Goal: Task Accomplishment & Management: Complete application form

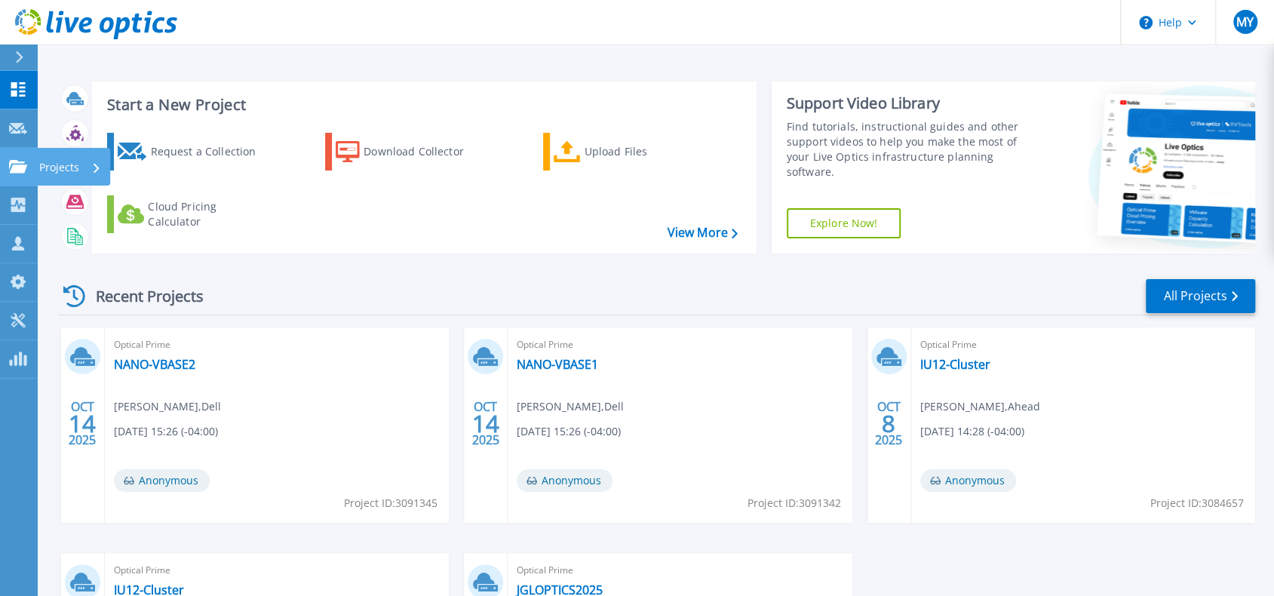
click at [66, 167] on p "Projects" at bounding box center [59, 167] width 40 height 39
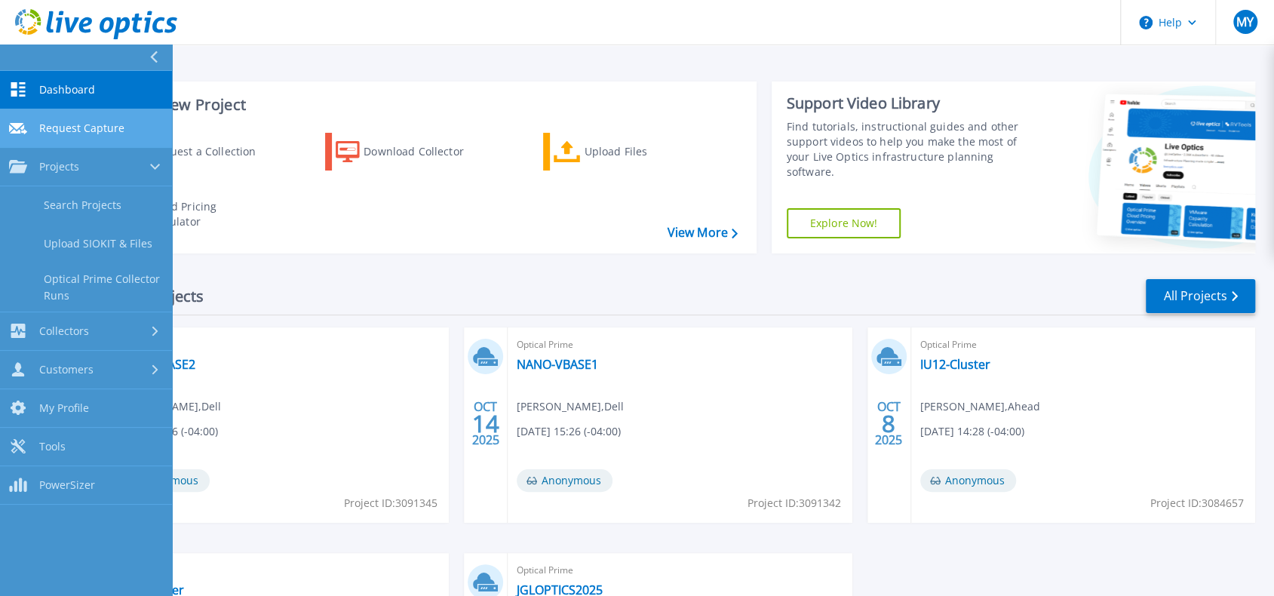
click at [64, 127] on span "Request Capture" at bounding box center [81, 128] width 85 height 14
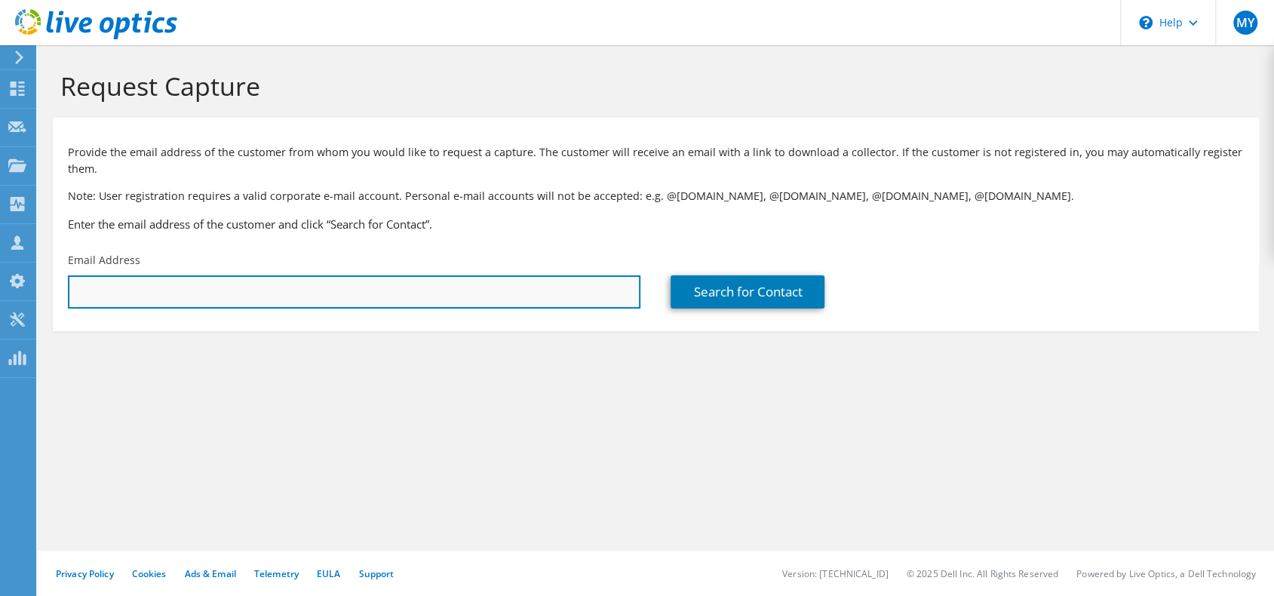
click at [232, 297] on input "text" at bounding box center [354, 291] width 573 height 33
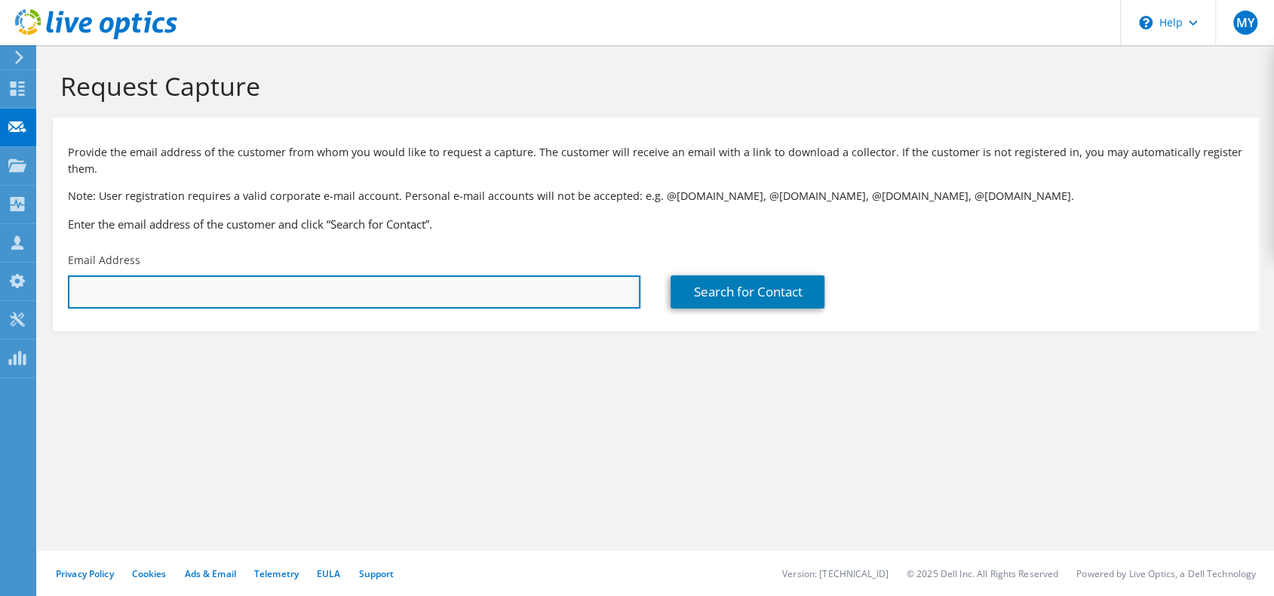
click at [184, 280] on input "text" at bounding box center [354, 291] width 573 height 33
paste input "graham.howe@colts.com"
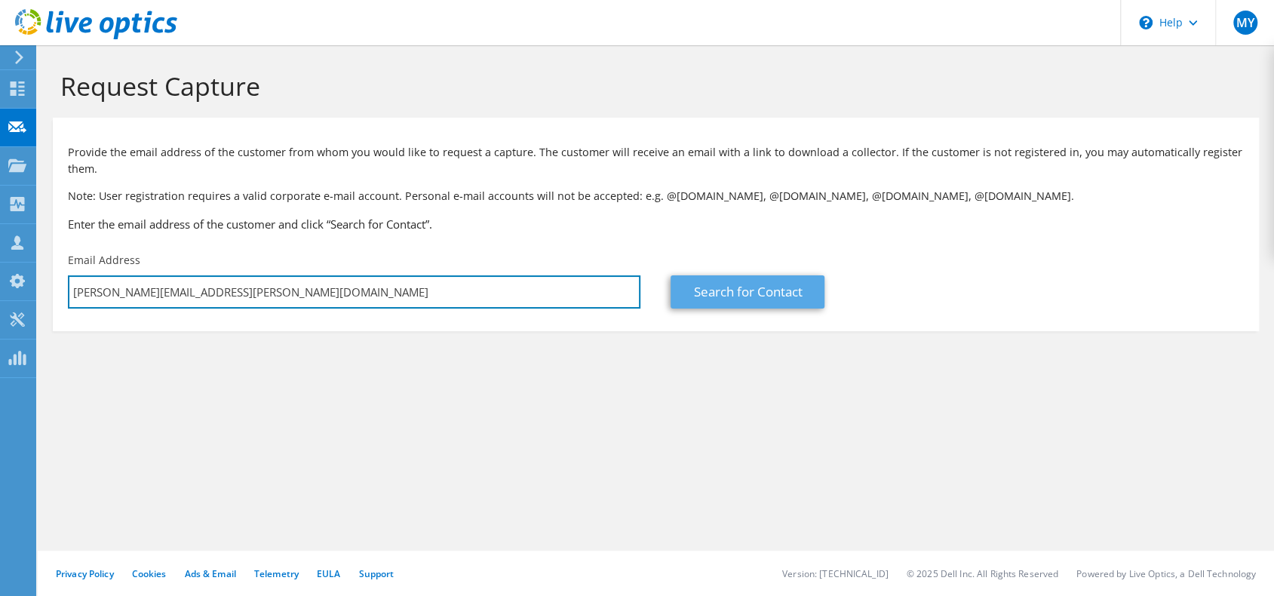
type input "graham.howe@colts.com"
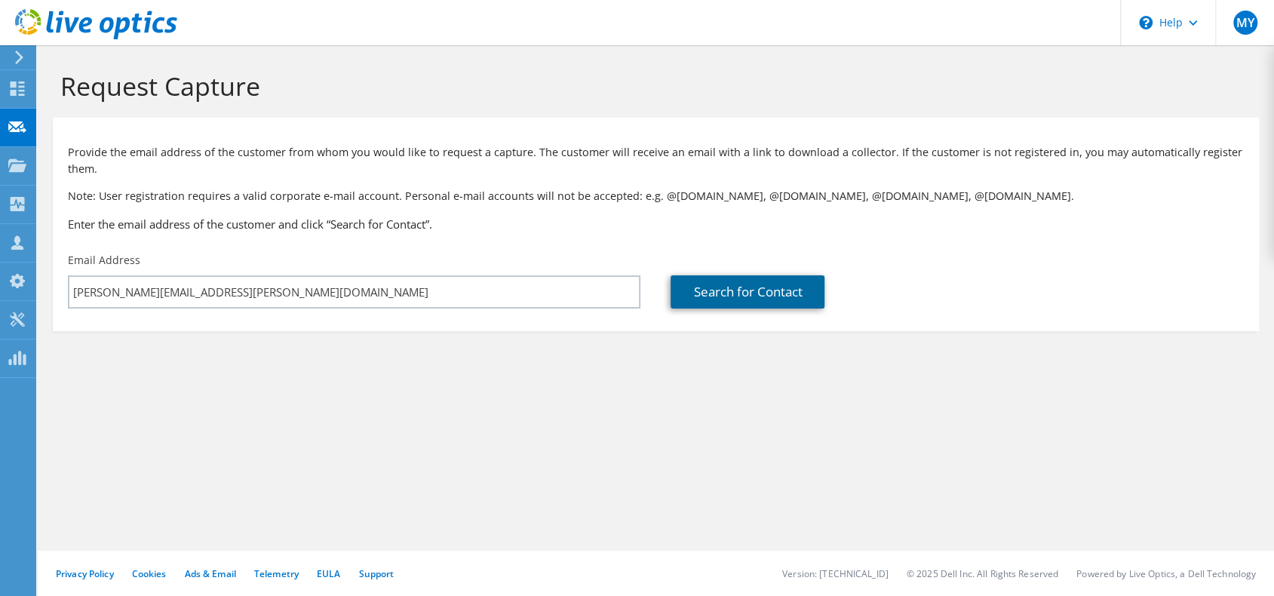
click at [732, 292] on link "Search for Contact" at bounding box center [748, 291] width 154 height 33
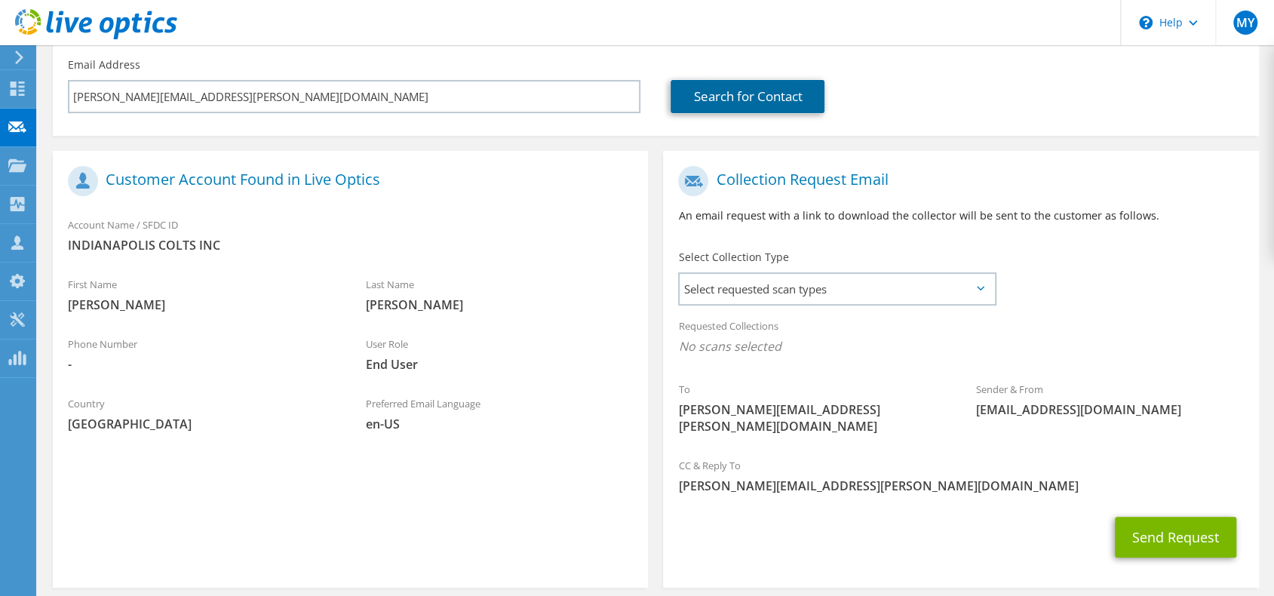
scroll to position [247, 0]
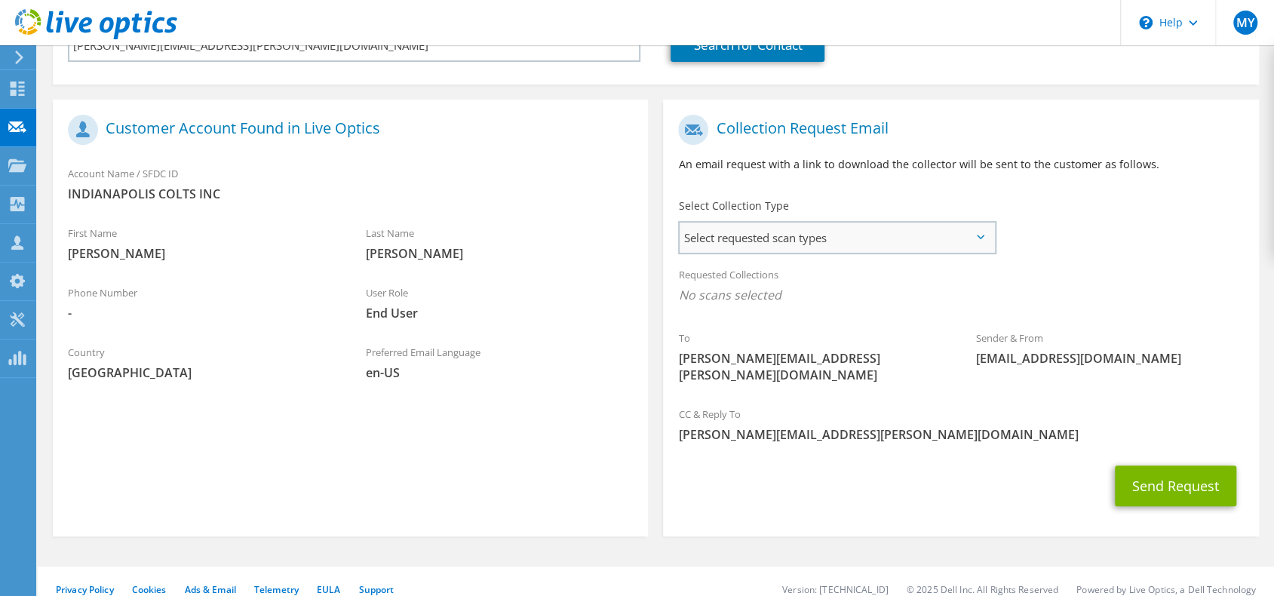
click at [803, 242] on span "Select requested scan types" at bounding box center [837, 238] width 314 height 30
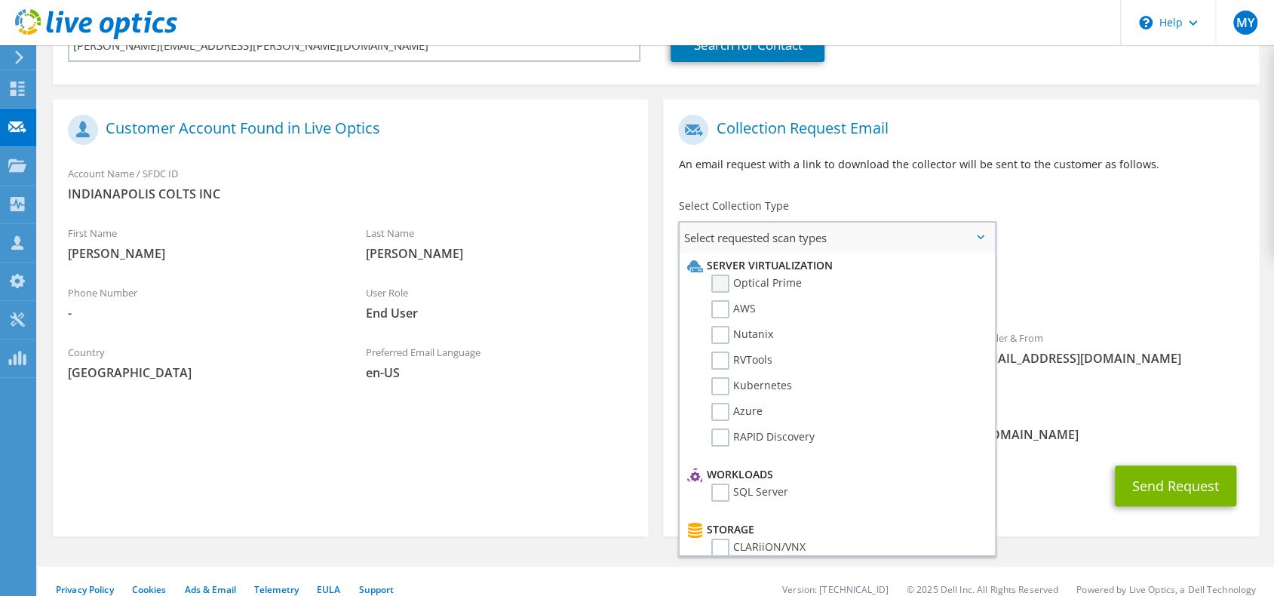
click at [768, 278] on label "Optical Prime" at bounding box center [756, 284] width 91 height 18
click at [0, 0] on input "Optical Prime" at bounding box center [0, 0] width 0 height 0
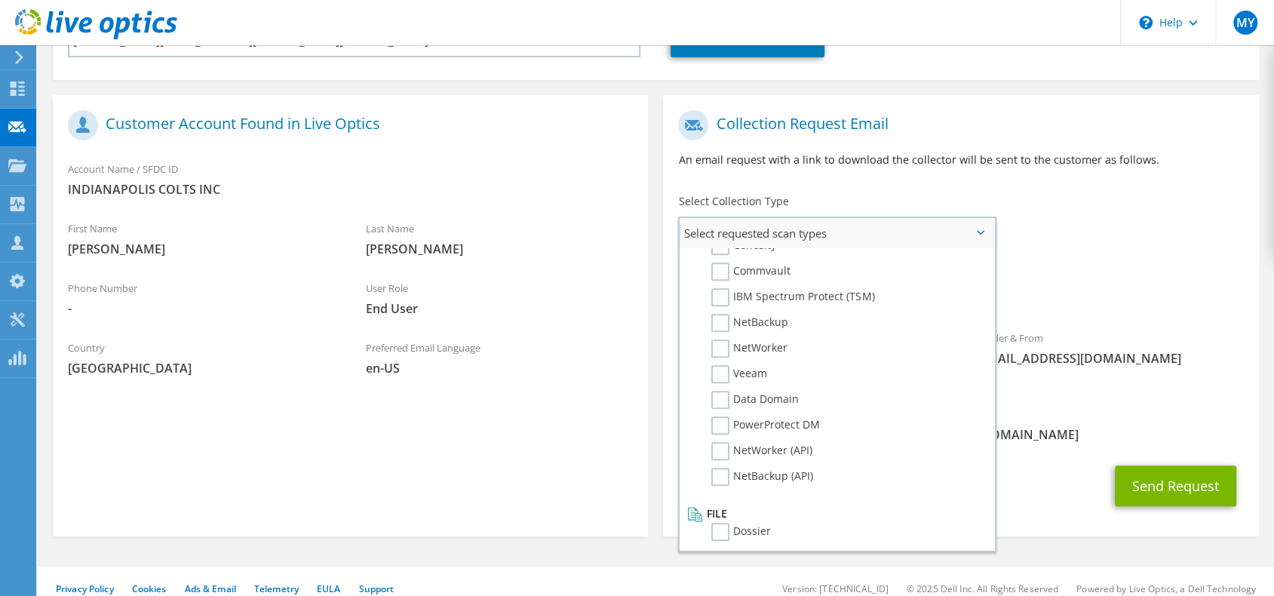
scroll to position [717, 0]
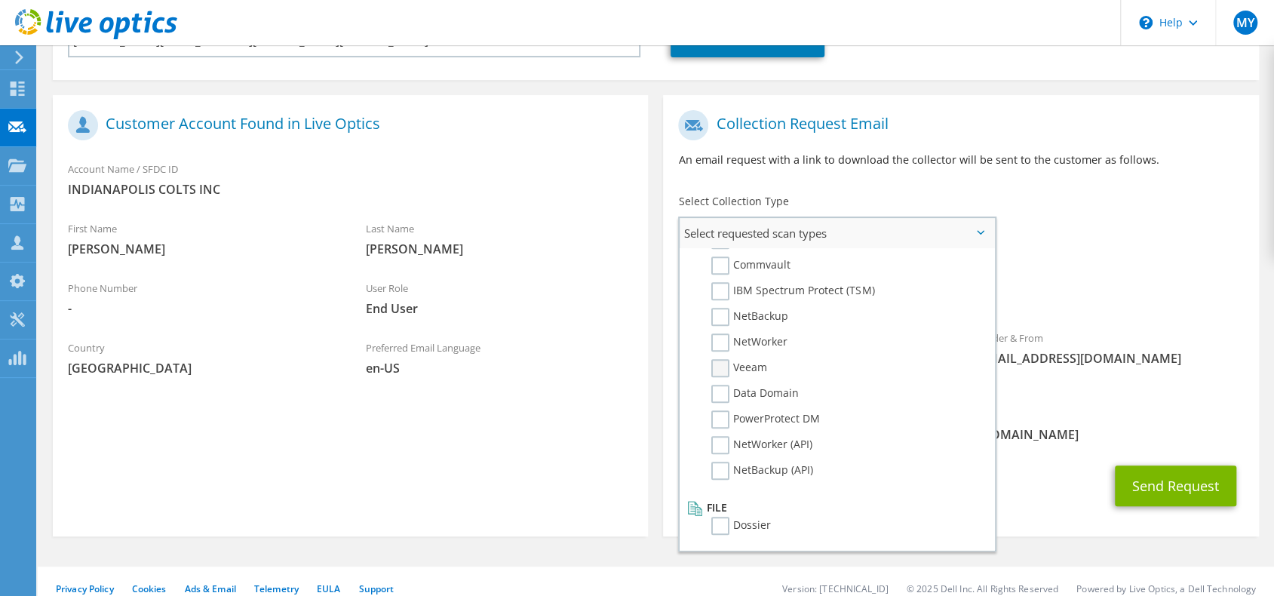
click at [720, 366] on label "Veeam" at bounding box center [739, 368] width 56 height 18
click at [0, 0] on input "Veeam" at bounding box center [0, 0] width 0 height 0
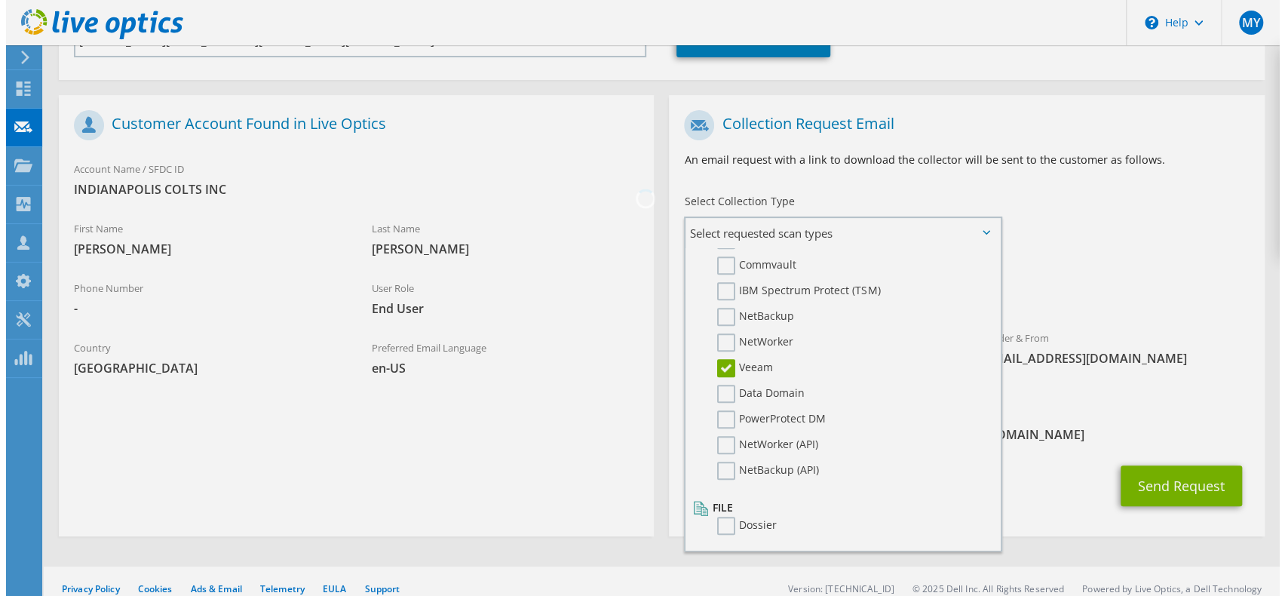
scroll to position [235, 0]
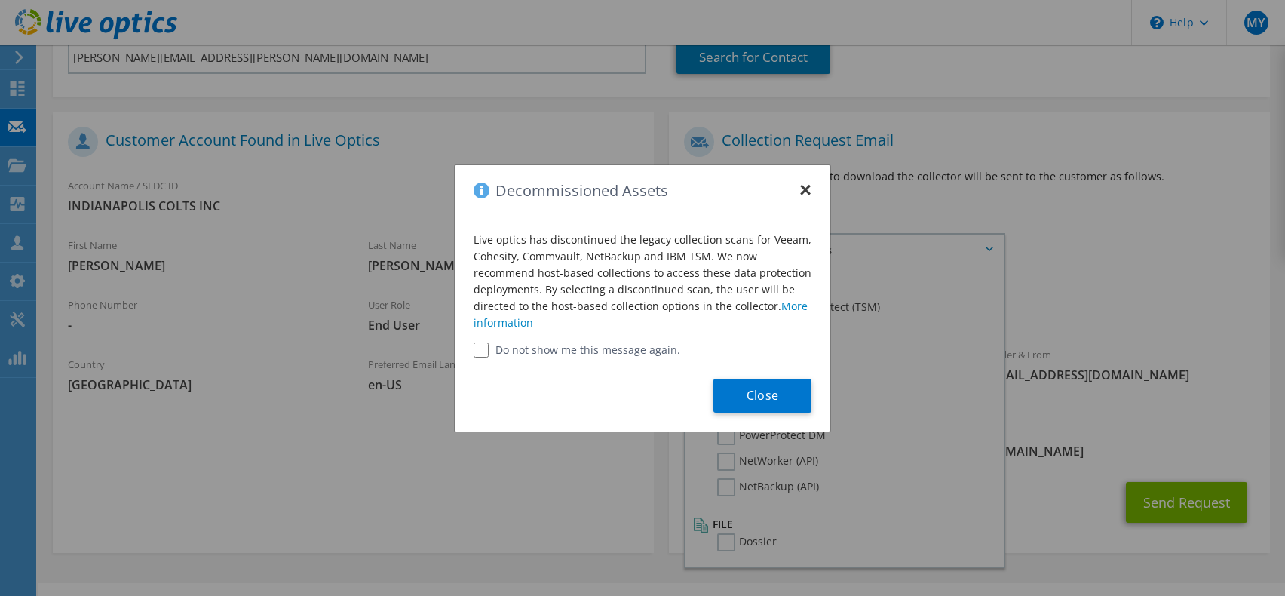
click at [804, 191] on button "×" at bounding box center [806, 186] width 12 height 12
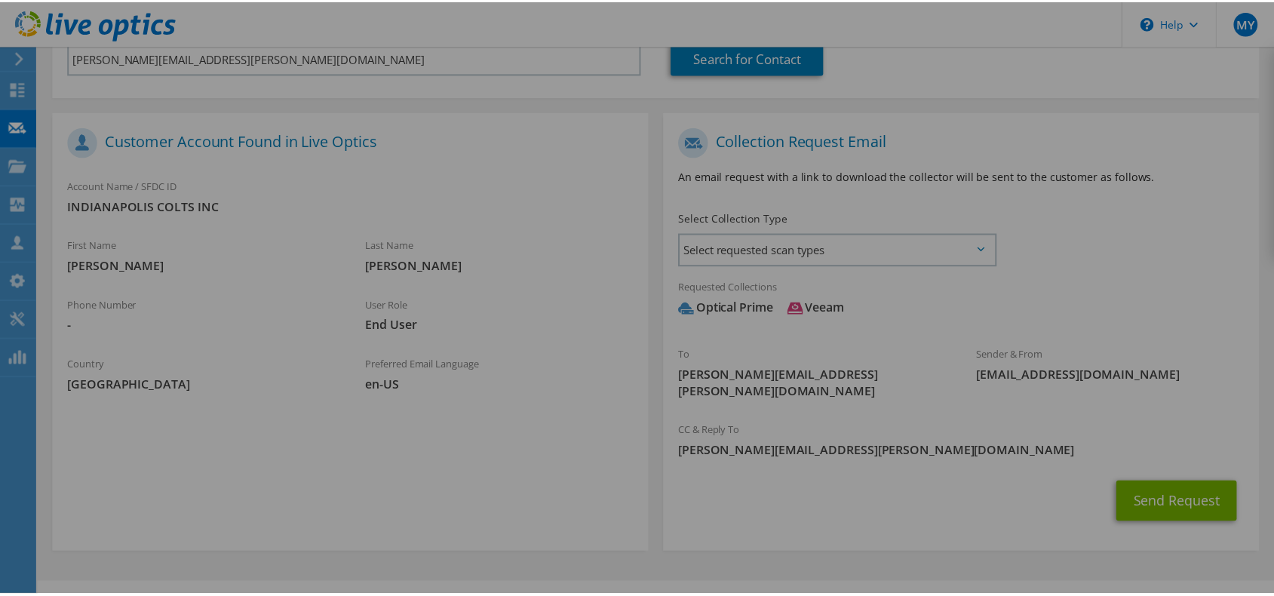
scroll to position [251, 0]
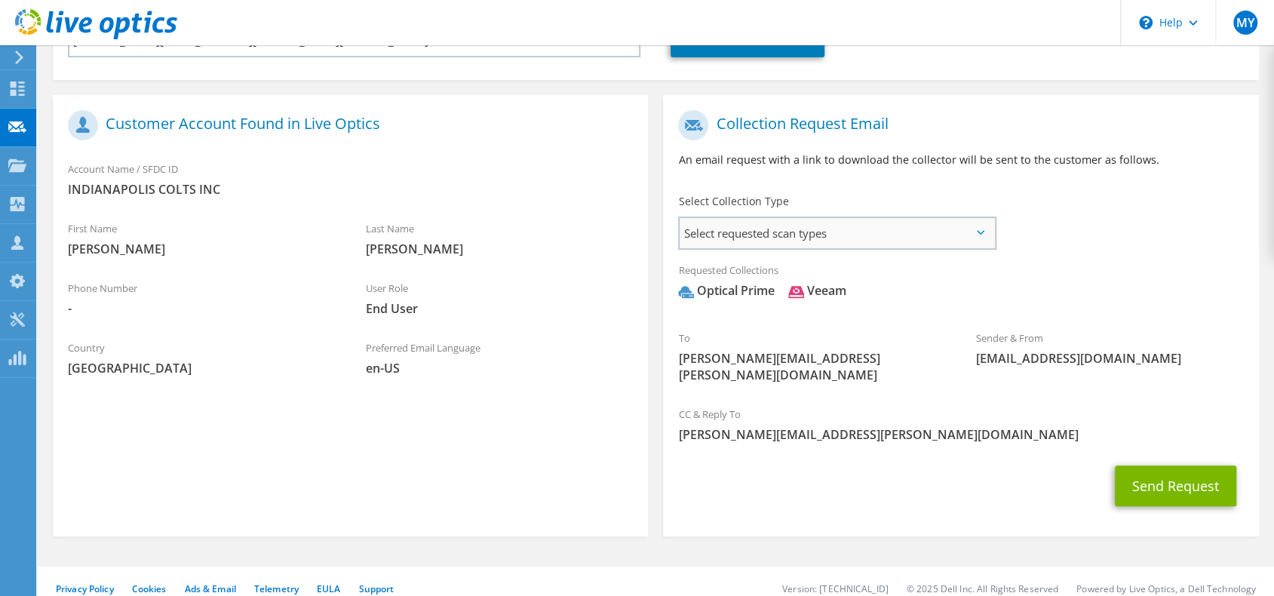
click at [852, 232] on span "Select requested scan types" at bounding box center [837, 233] width 314 height 30
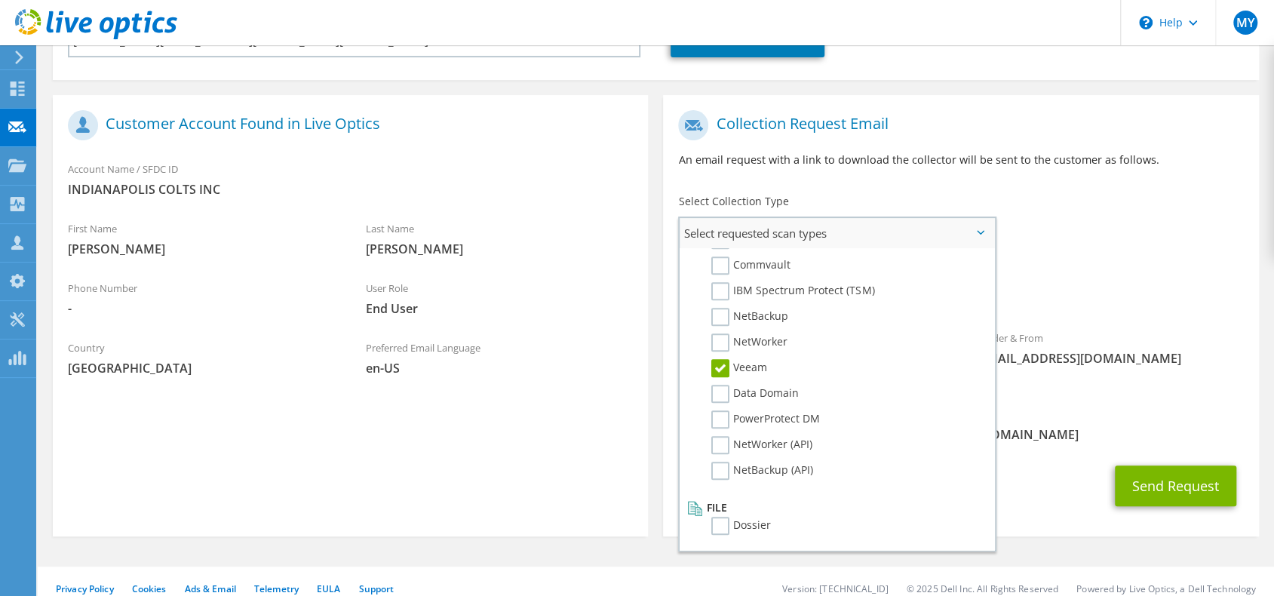
click at [724, 370] on label "Veeam" at bounding box center [739, 368] width 56 height 18
click at [0, 0] on input "Veeam" at bounding box center [0, 0] width 0 height 0
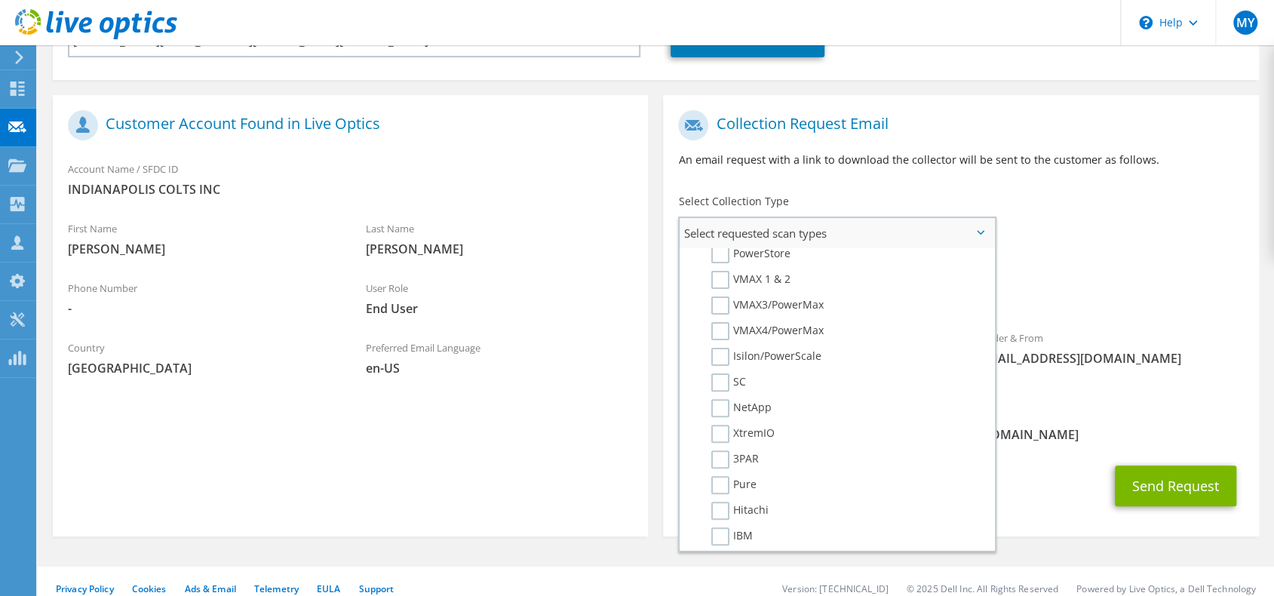
scroll to position [0, 0]
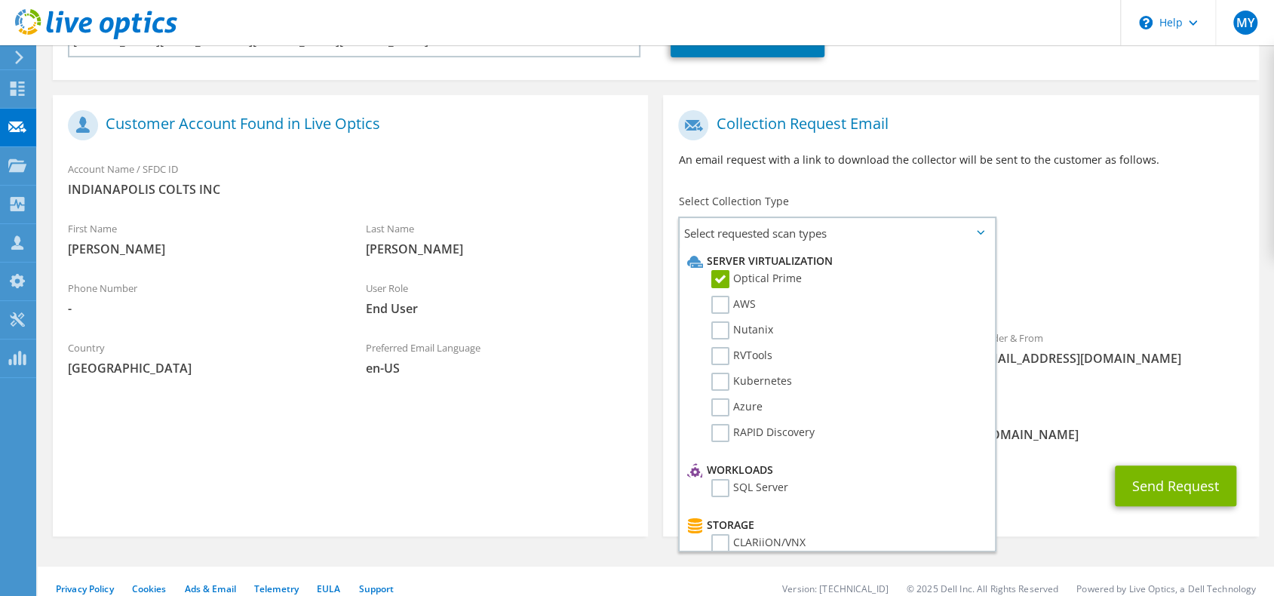
click at [1154, 266] on div "Requested Collections No scans selected Optical Prime" at bounding box center [960, 284] width 595 height 60
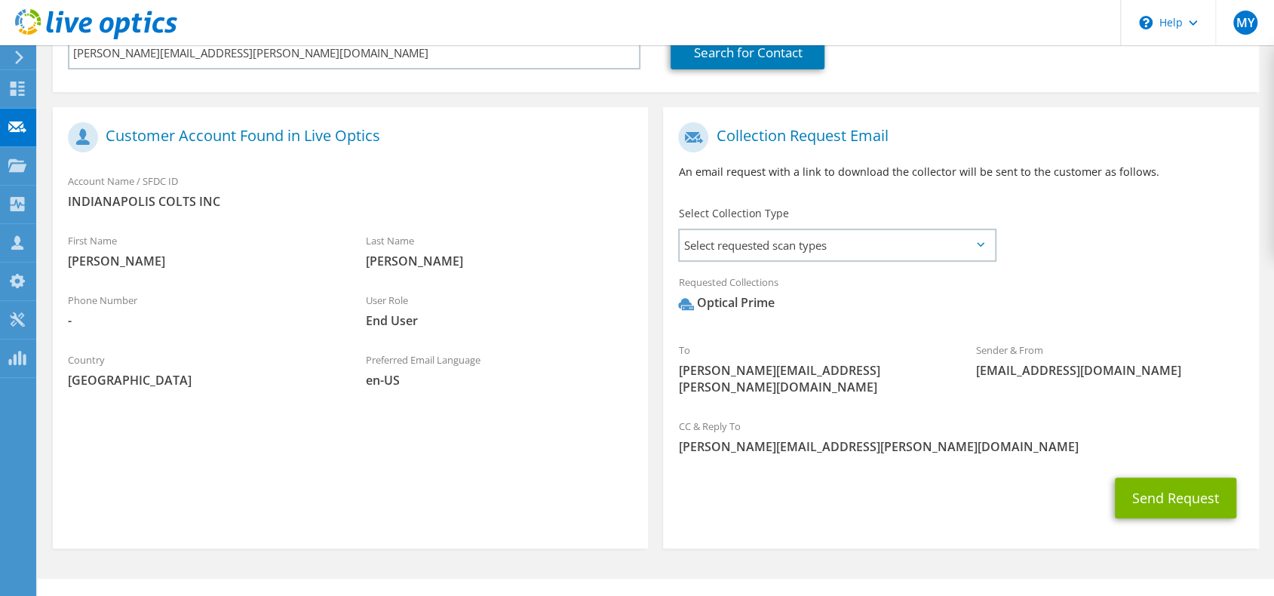
scroll to position [251, 0]
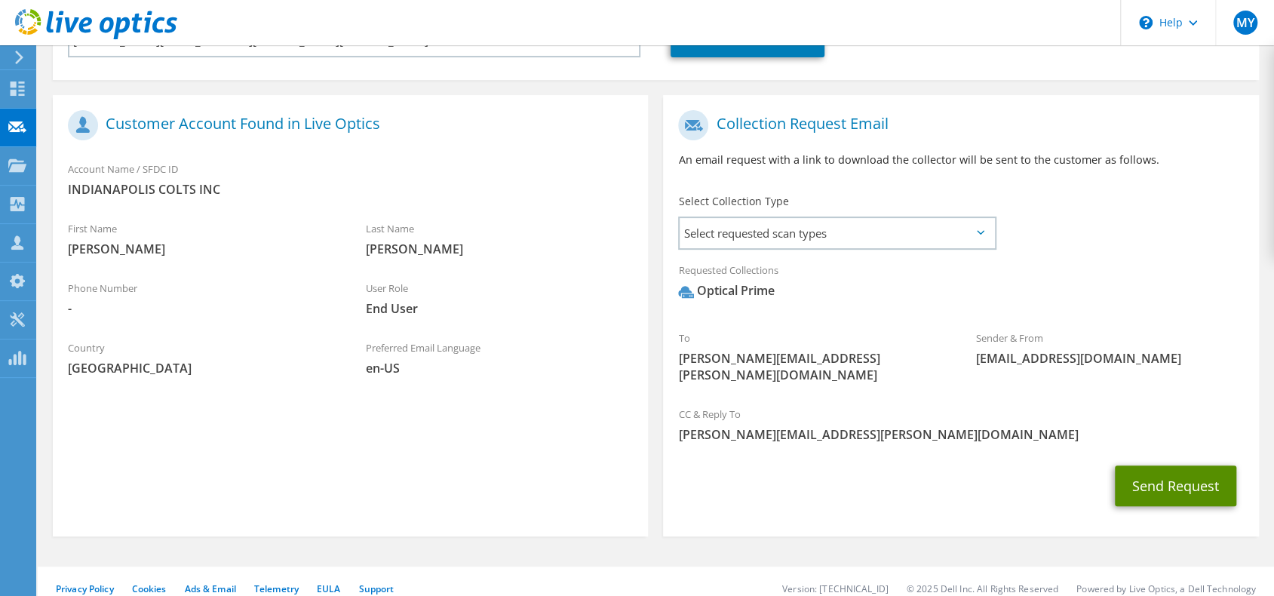
click at [1185, 465] on button "Send Request" at bounding box center [1175, 485] width 121 height 41
